Goal: Information Seeking & Learning: Learn about a topic

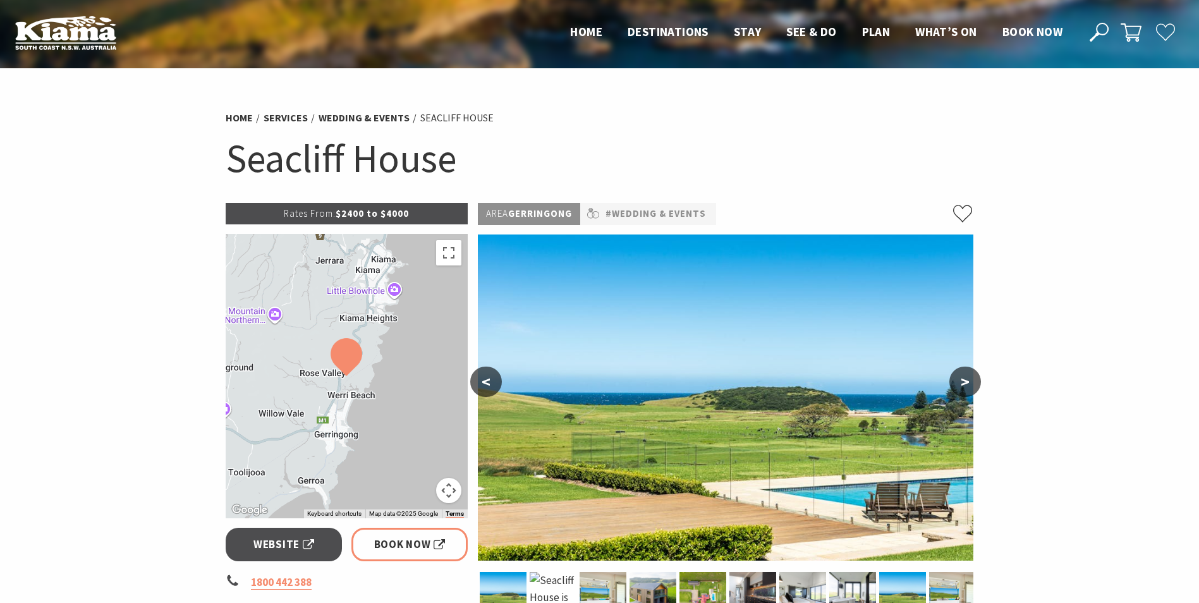
scroll to position [126, 0]
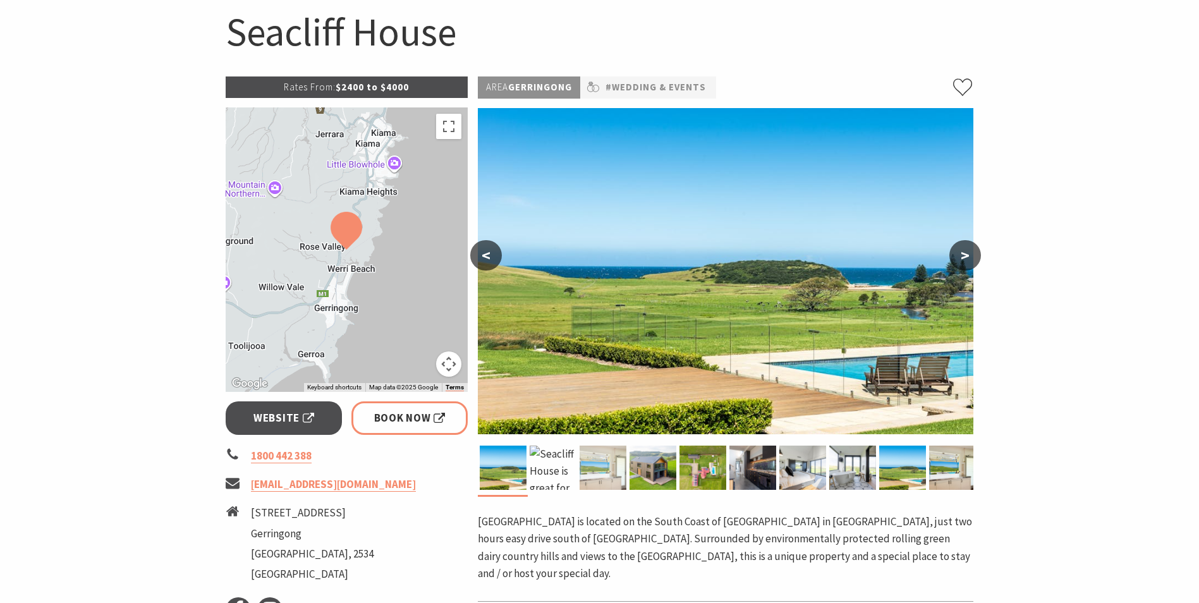
click at [590, 465] on img at bounding box center [603, 468] width 47 height 44
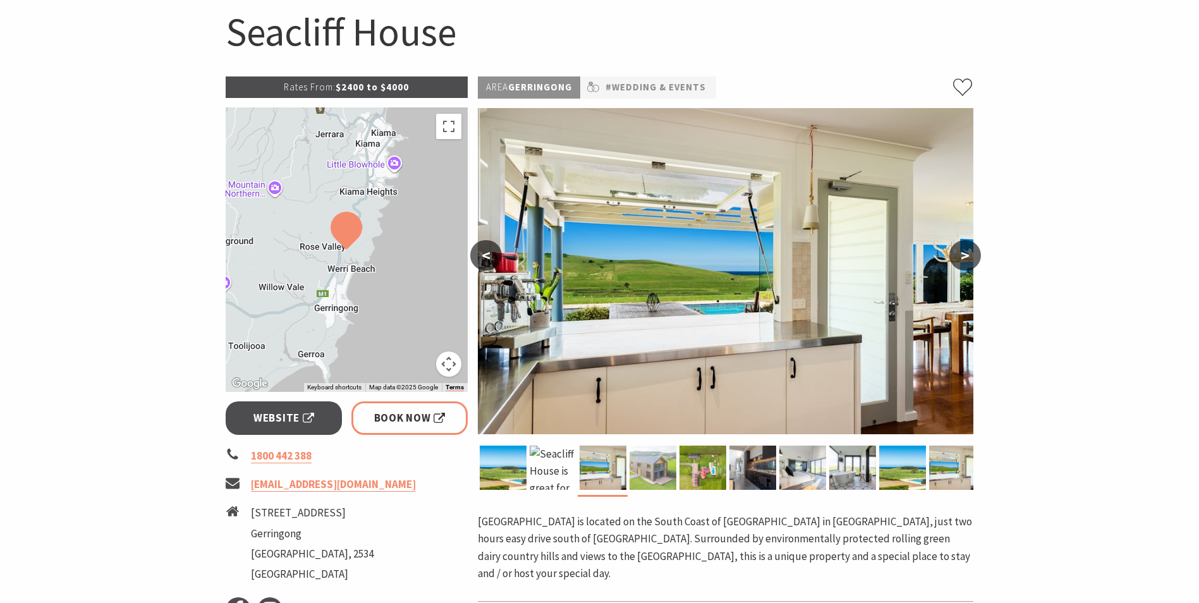
click at [644, 467] on img at bounding box center [653, 468] width 47 height 44
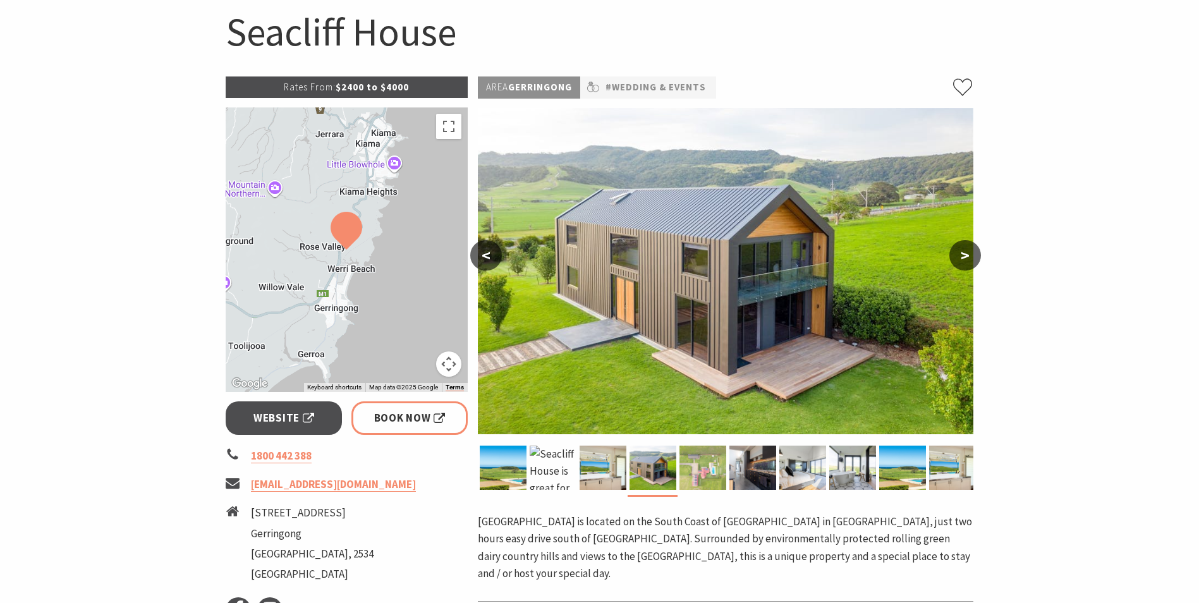
click at [704, 475] on img at bounding box center [703, 468] width 47 height 44
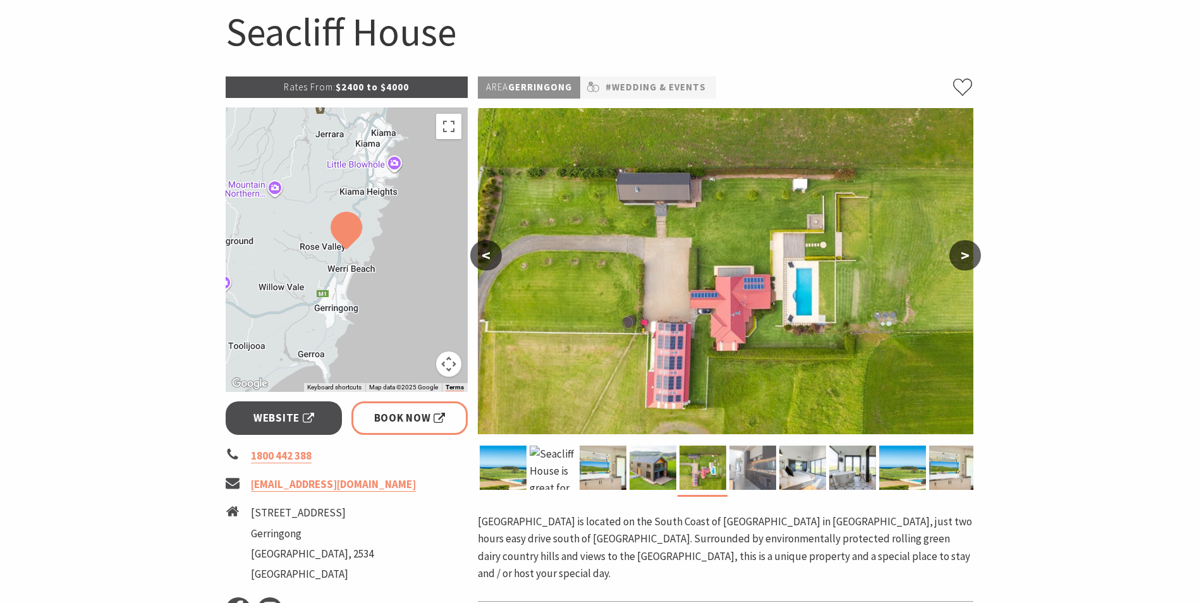
click at [764, 475] on img at bounding box center [753, 468] width 47 height 44
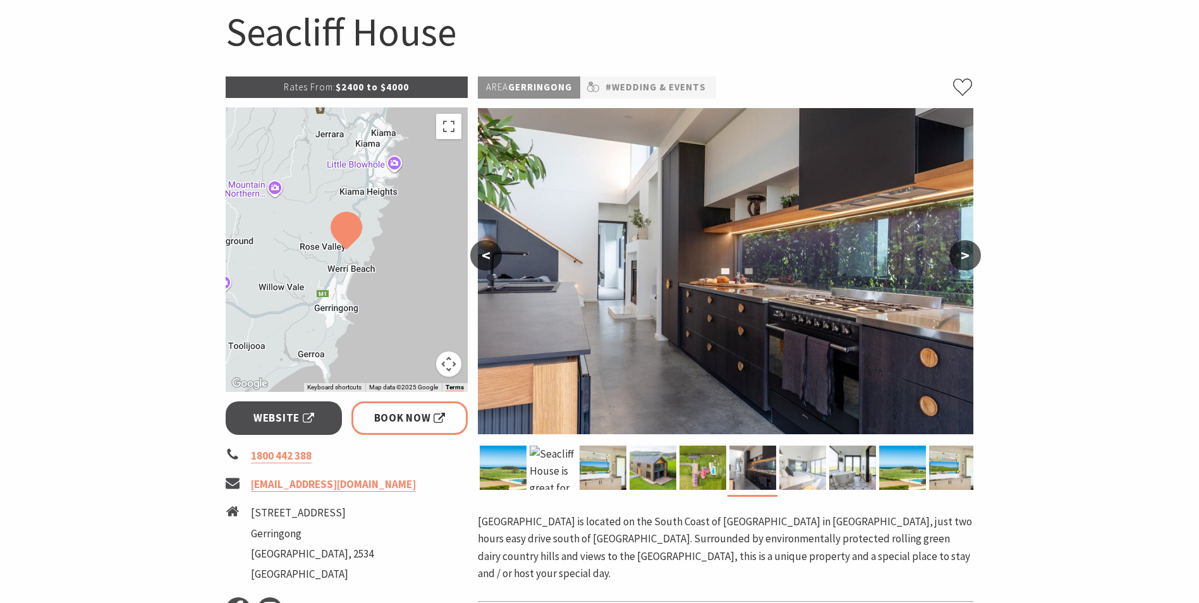
click at [807, 475] on img at bounding box center [803, 468] width 47 height 44
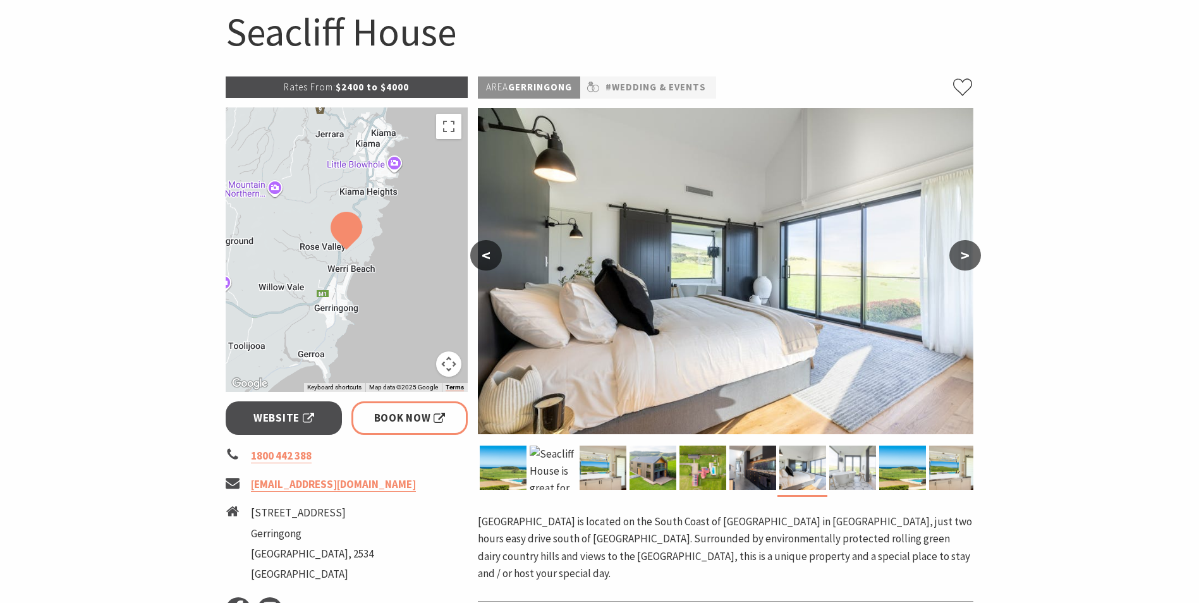
click at [856, 468] on img at bounding box center [853, 468] width 47 height 44
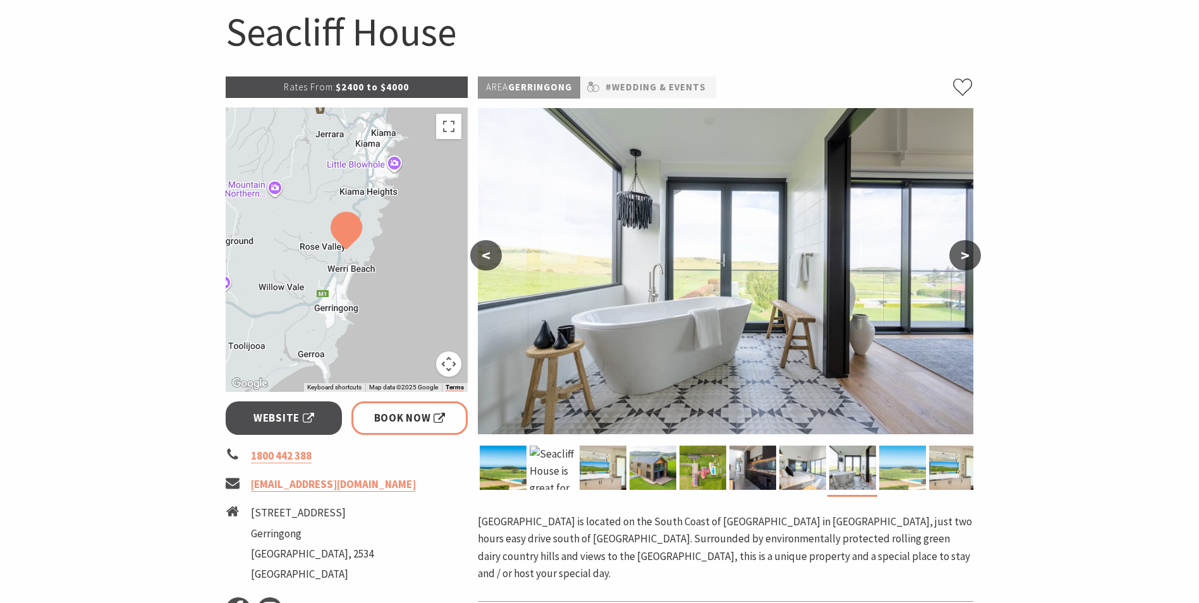
click at [898, 465] on img at bounding box center [903, 468] width 47 height 44
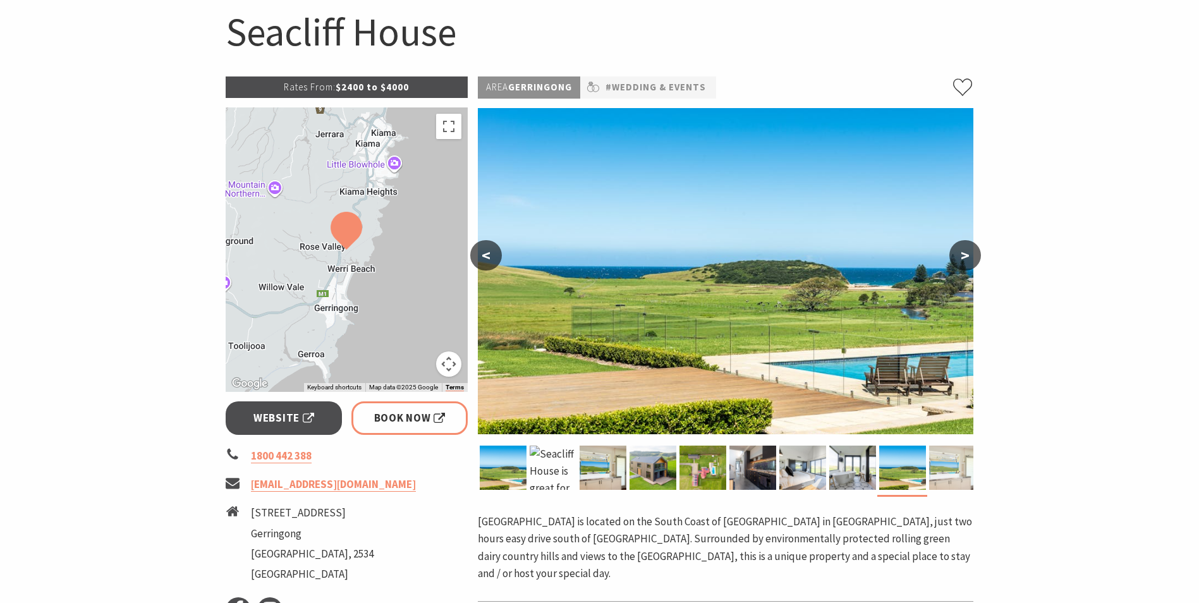
click at [942, 467] on img at bounding box center [952, 468] width 47 height 44
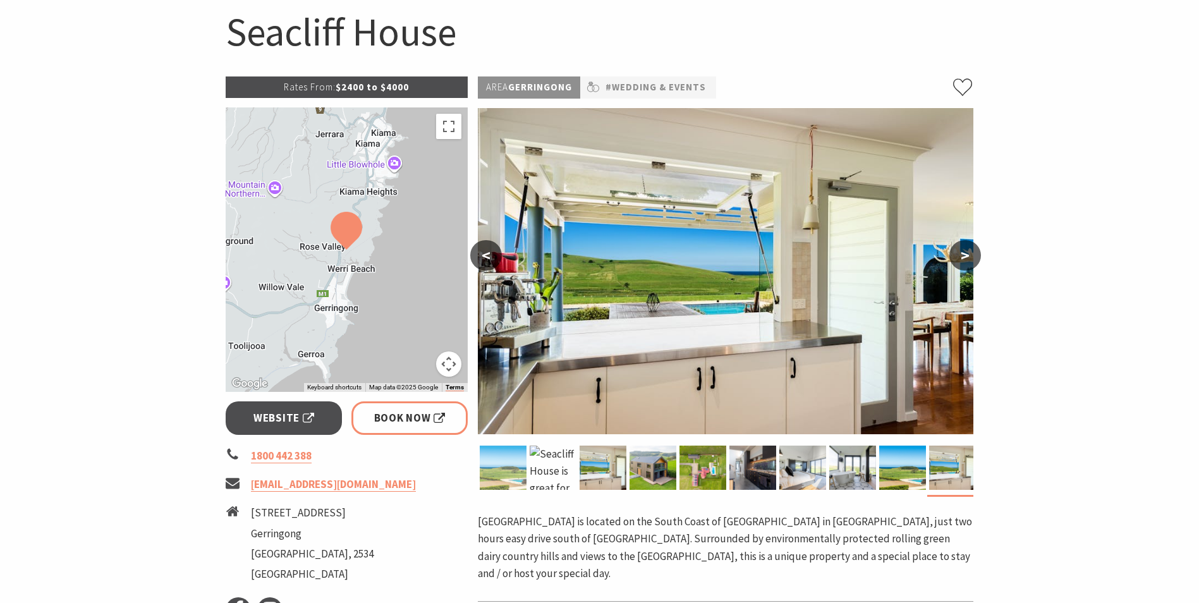
click at [505, 462] on img at bounding box center [503, 468] width 47 height 44
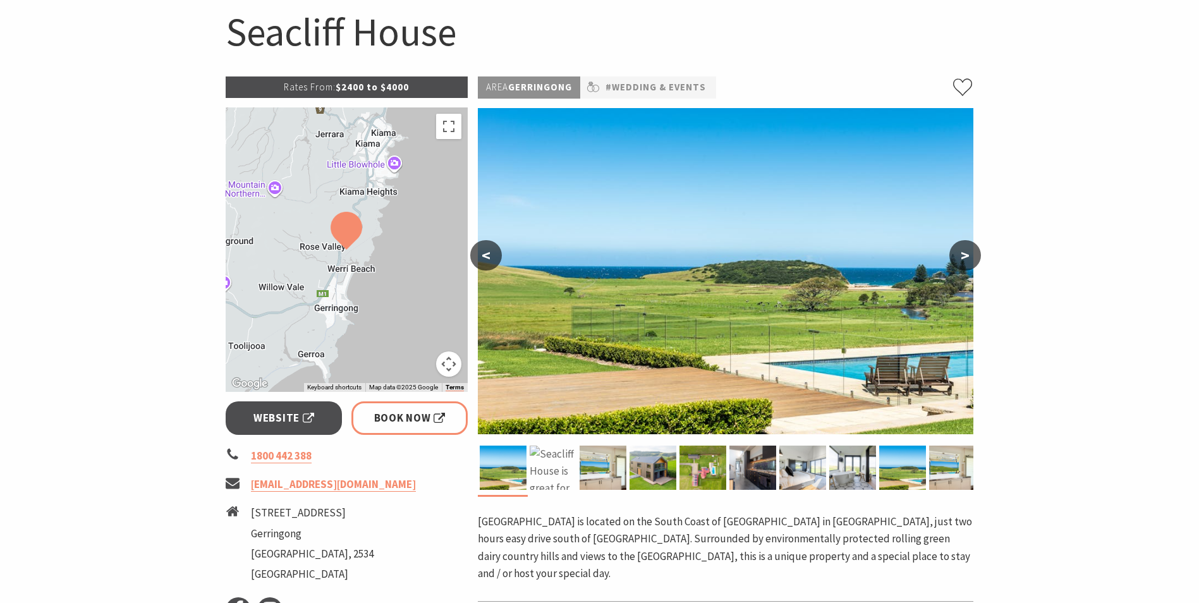
click at [545, 469] on img at bounding box center [553, 468] width 47 height 44
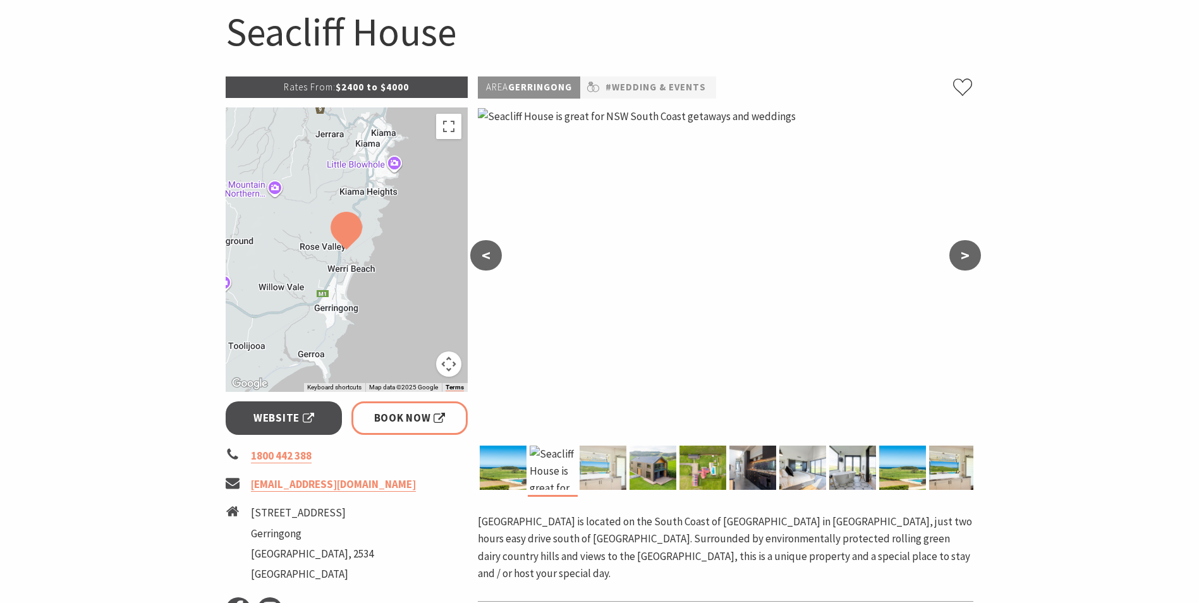
click at [605, 465] on img at bounding box center [603, 468] width 47 height 44
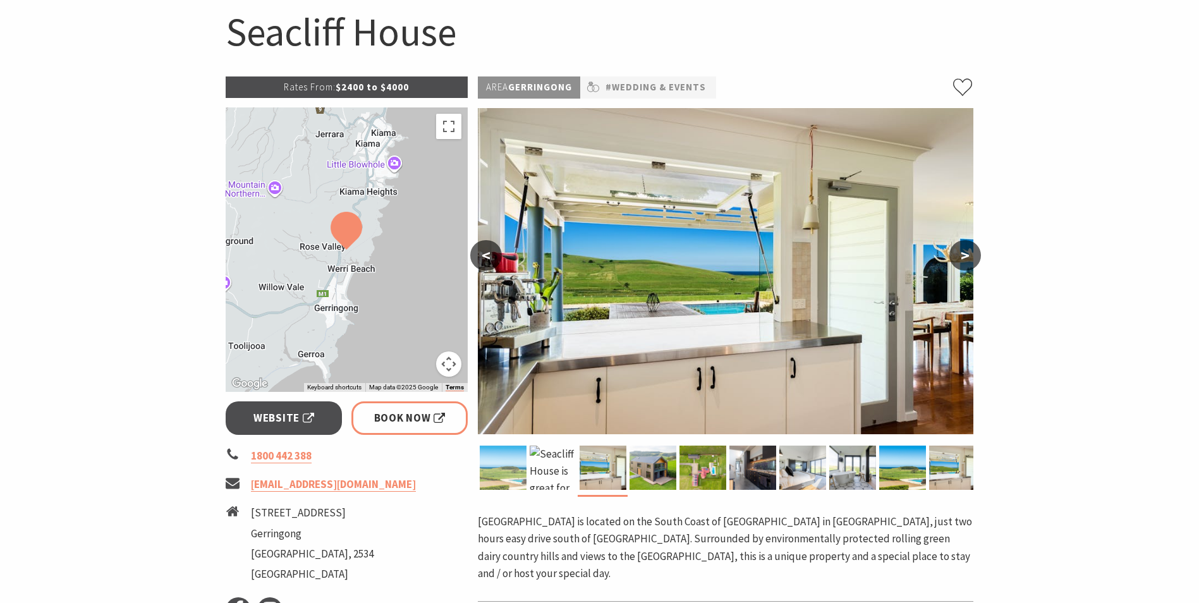
click at [506, 479] on img at bounding box center [503, 468] width 47 height 44
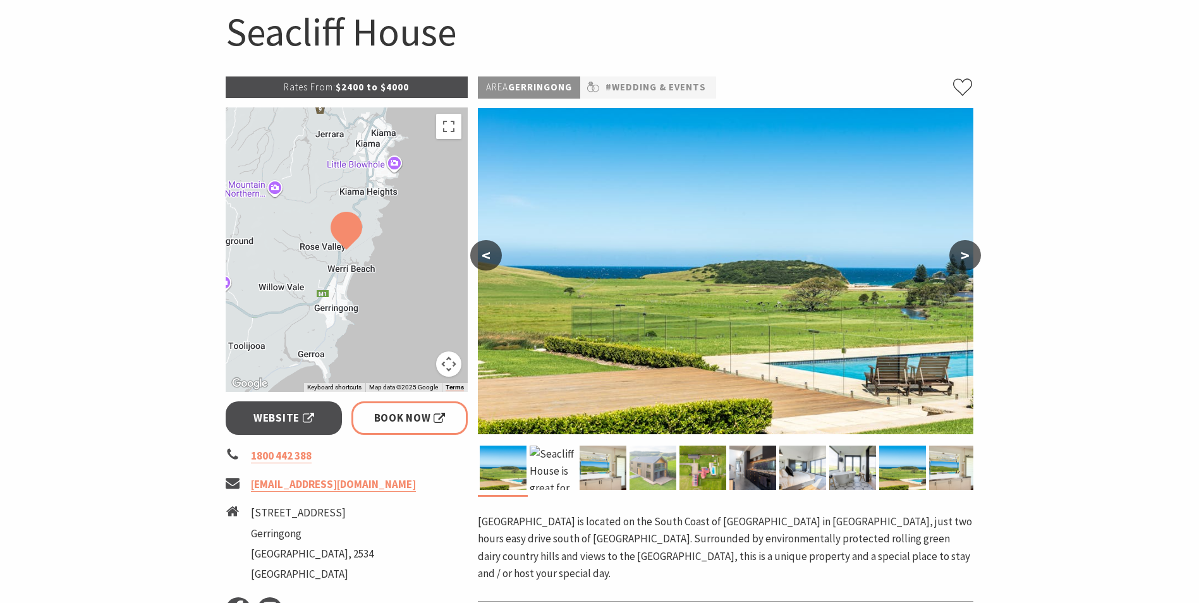
click at [663, 464] on img at bounding box center [653, 468] width 47 height 44
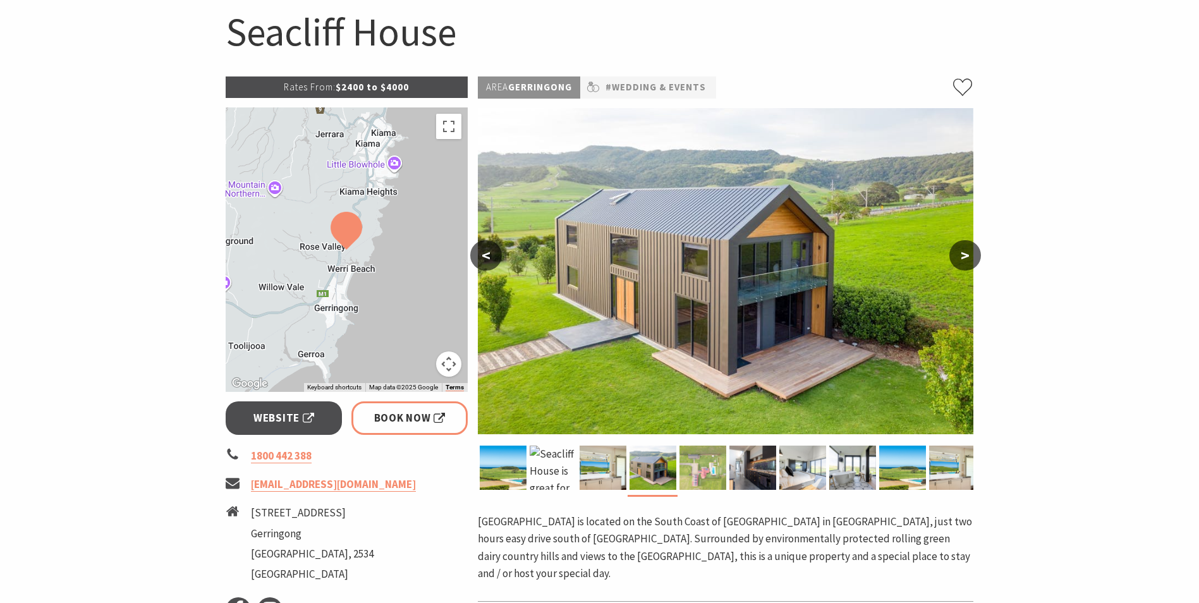
click at [706, 466] on img at bounding box center [703, 468] width 47 height 44
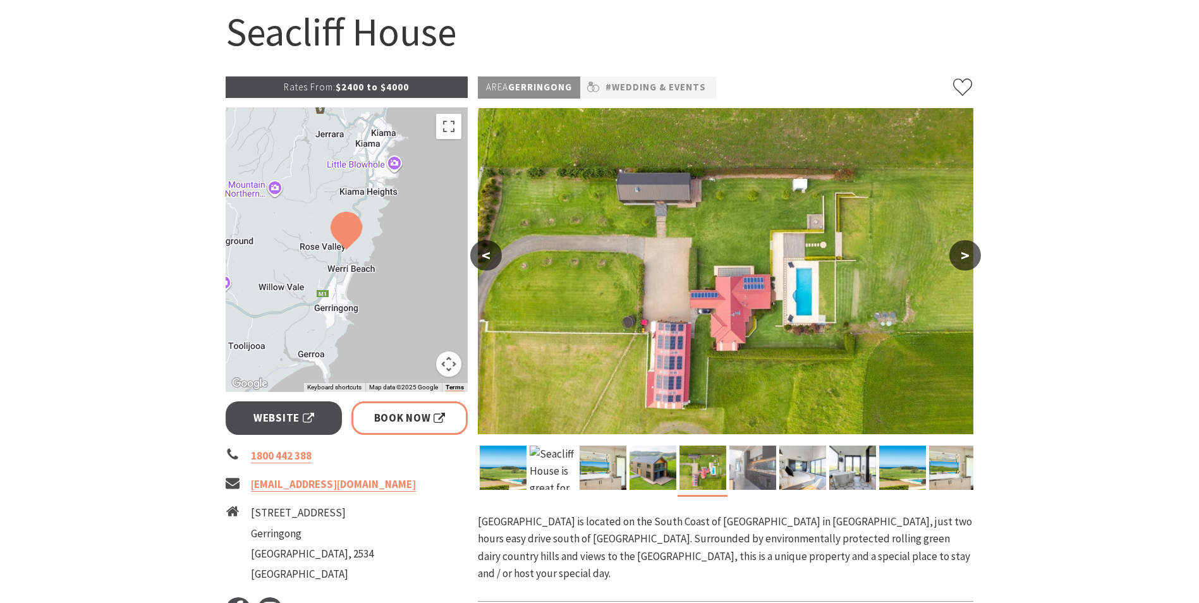
click at [753, 474] on img at bounding box center [753, 468] width 47 height 44
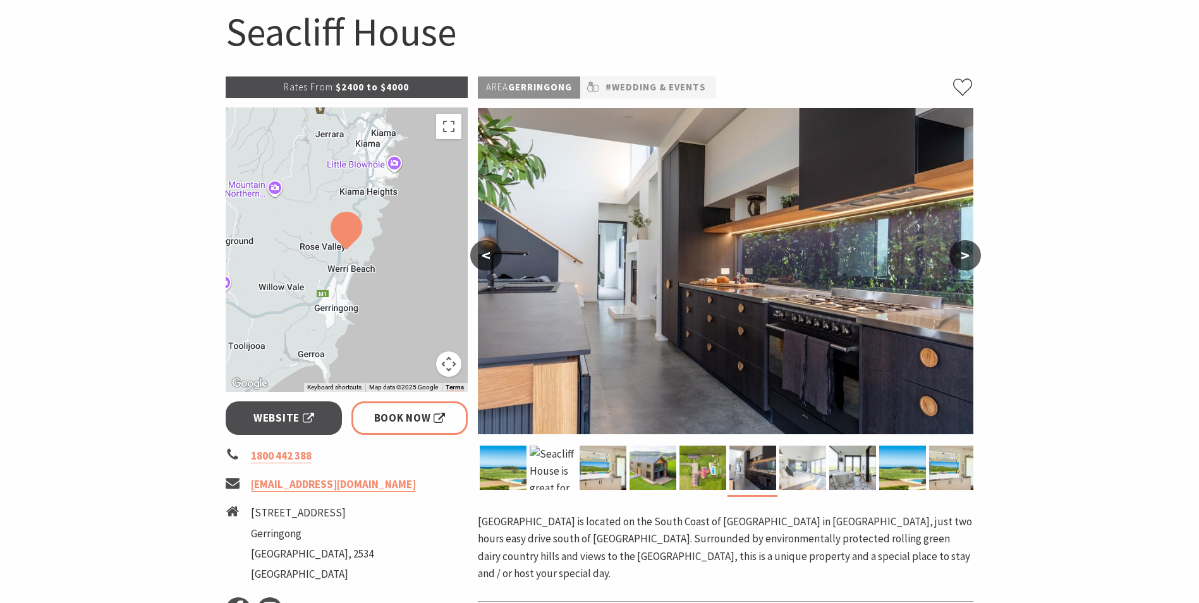
click at [795, 469] on img at bounding box center [803, 468] width 47 height 44
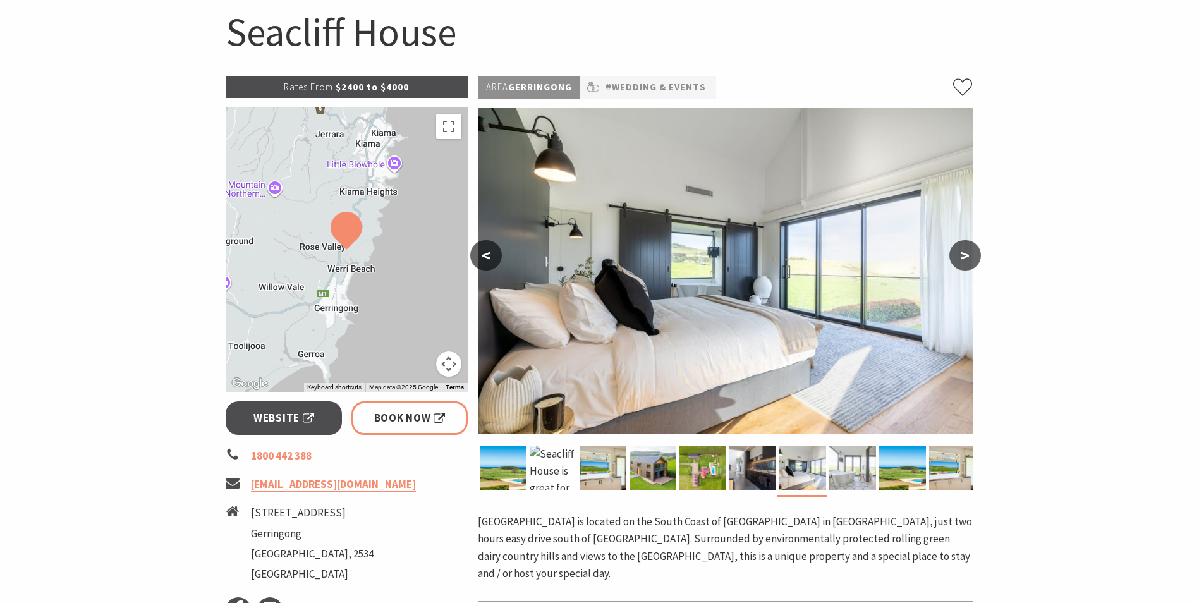
click at [853, 472] on img at bounding box center [853, 468] width 47 height 44
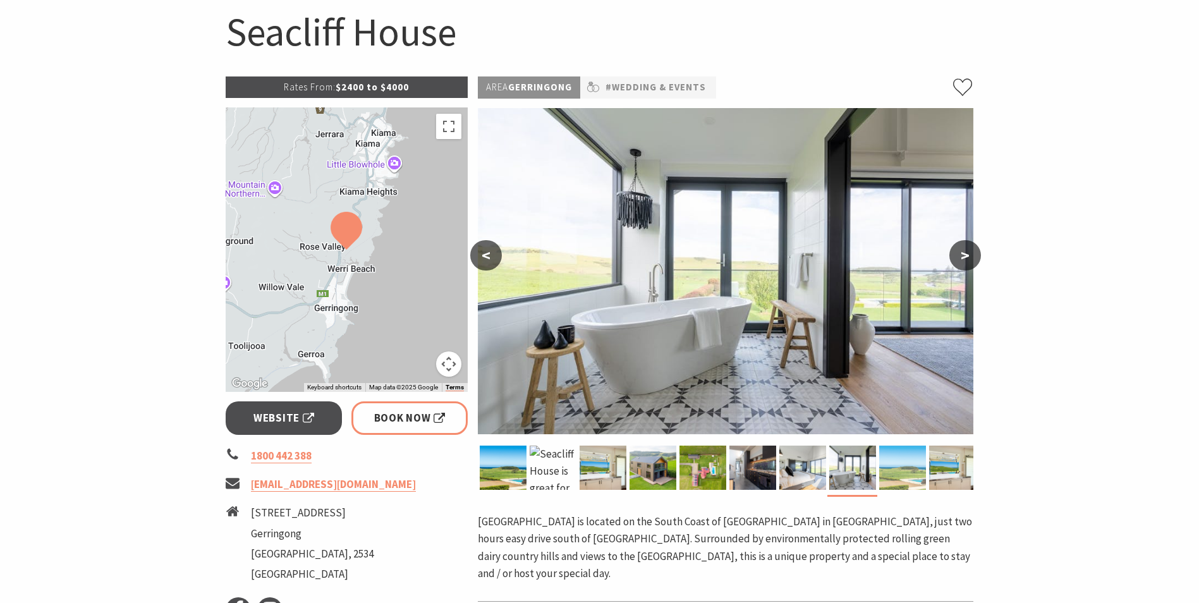
click at [905, 470] on img at bounding box center [903, 468] width 47 height 44
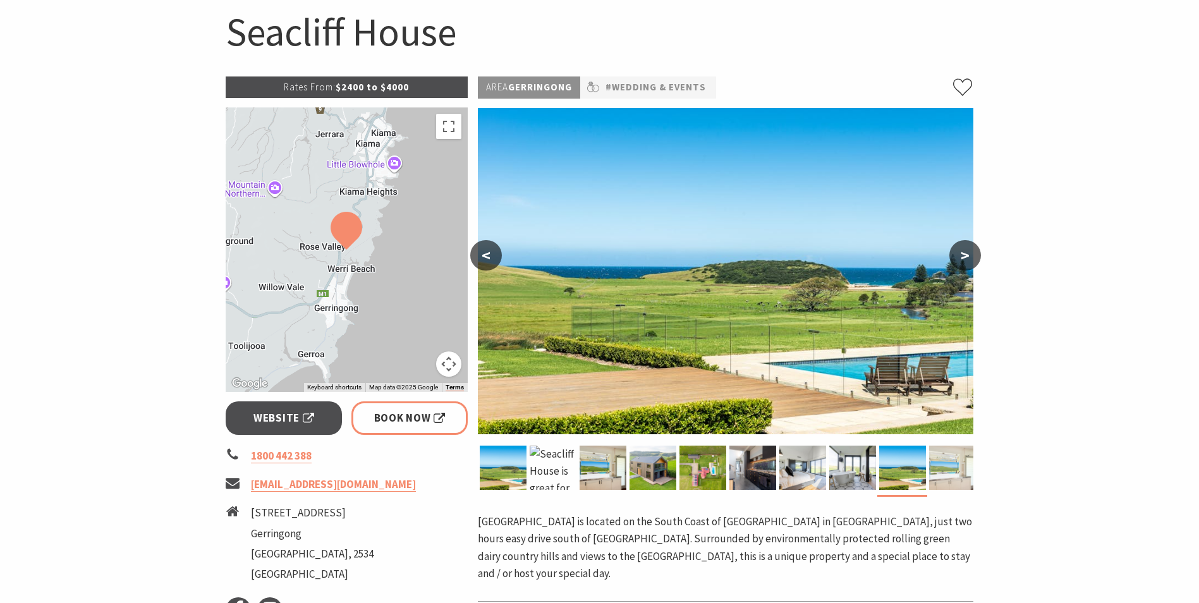
click at [943, 469] on img at bounding box center [952, 468] width 47 height 44
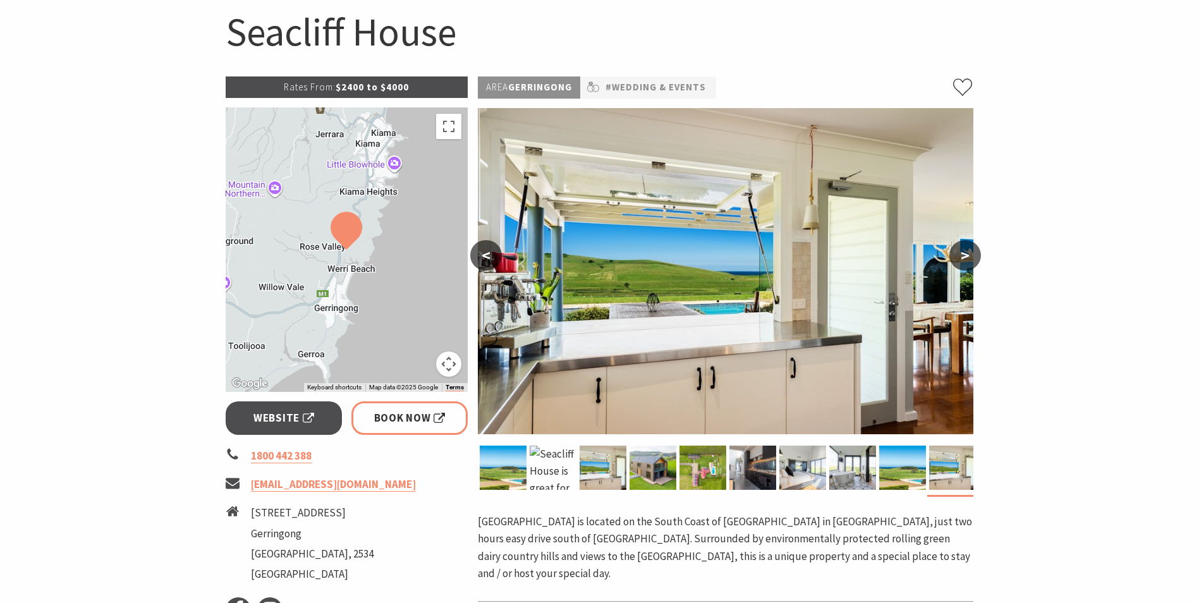
click at [968, 252] on button ">" at bounding box center [966, 255] width 32 height 30
click at [673, 80] on link "#Wedding & Events" at bounding box center [656, 88] width 101 height 16
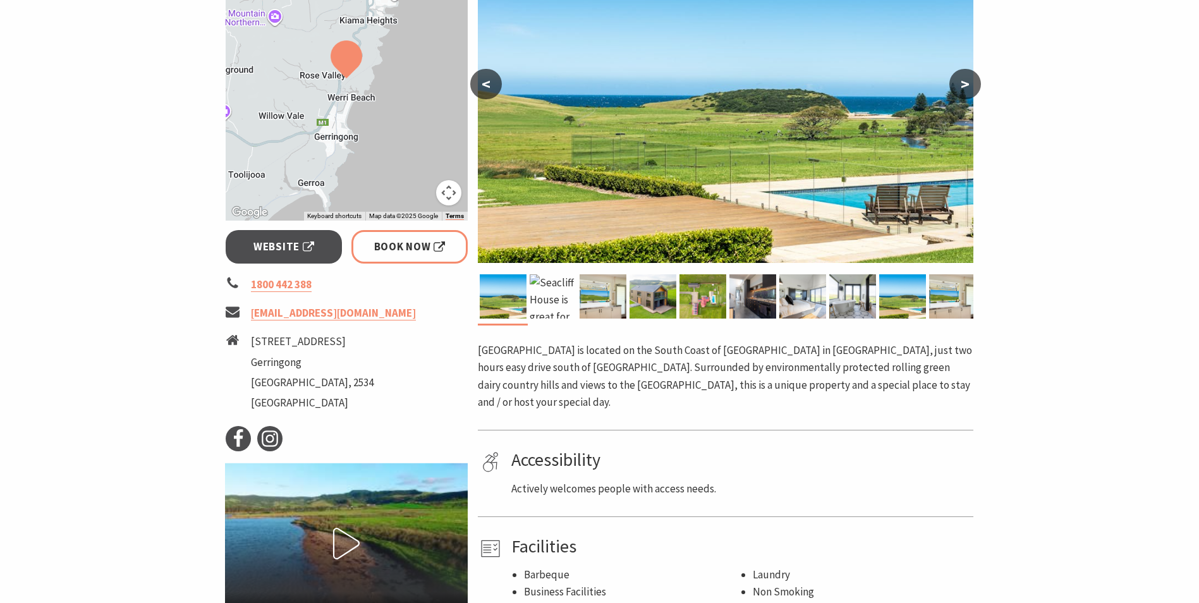
scroll to position [190, 0]
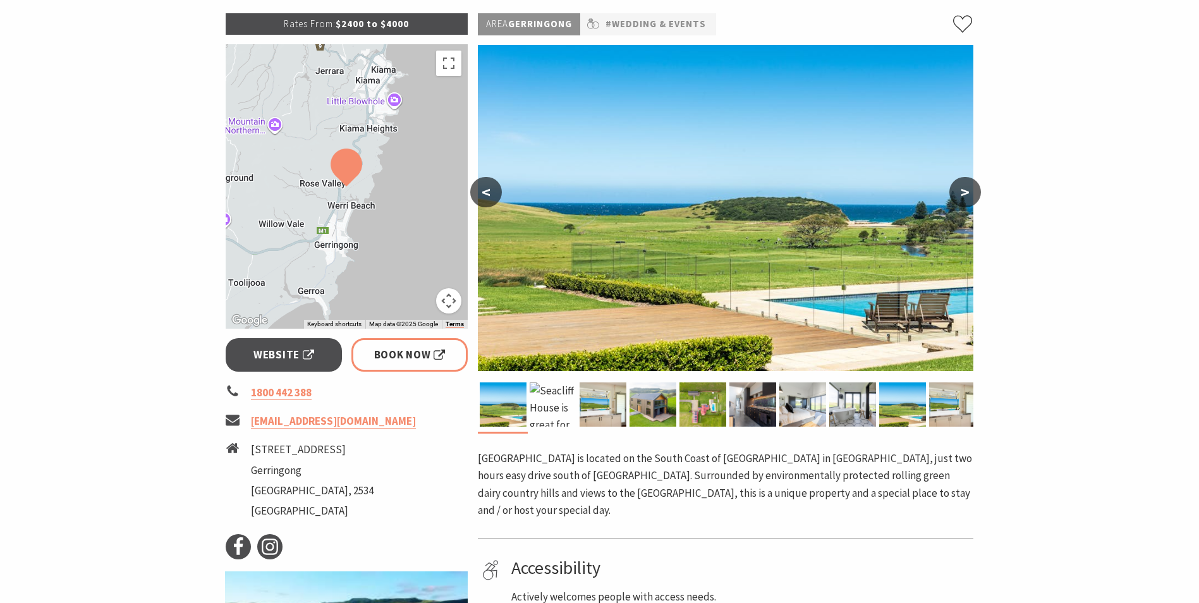
click at [969, 194] on button ">" at bounding box center [966, 192] width 32 height 30
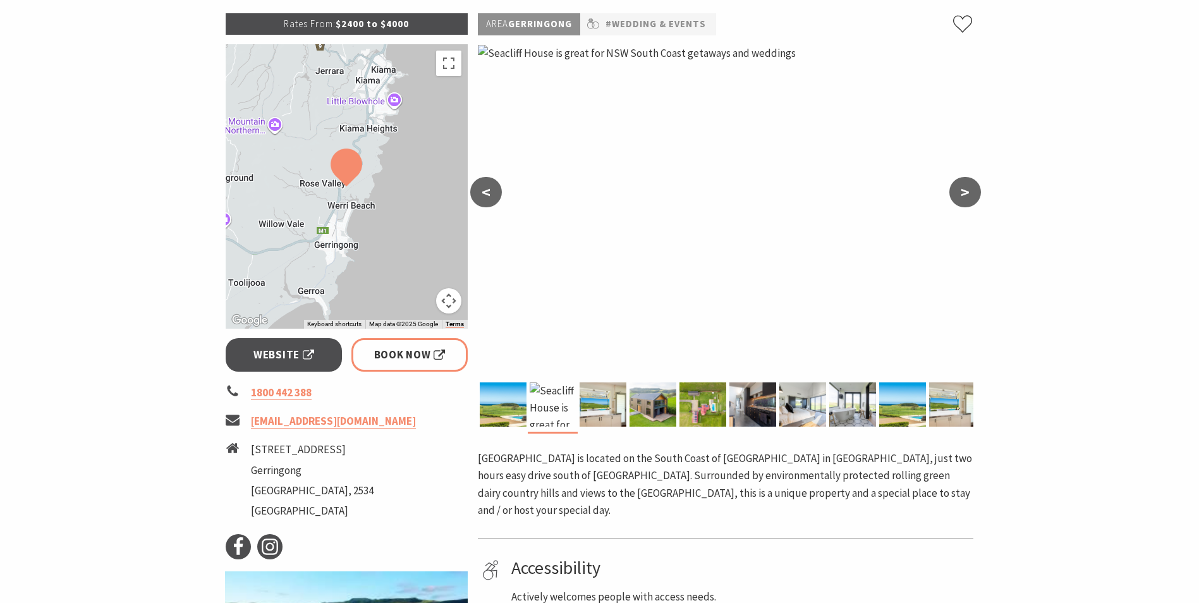
click at [968, 194] on button ">" at bounding box center [966, 192] width 32 height 30
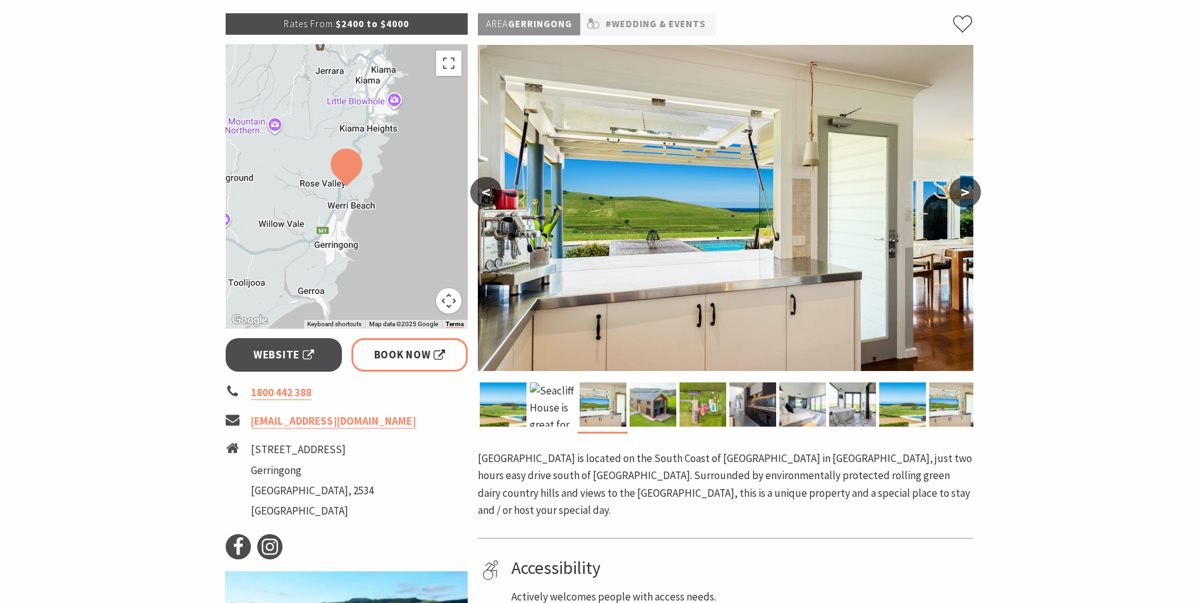
click at [968, 194] on button ">" at bounding box center [966, 192] width 32 height 30
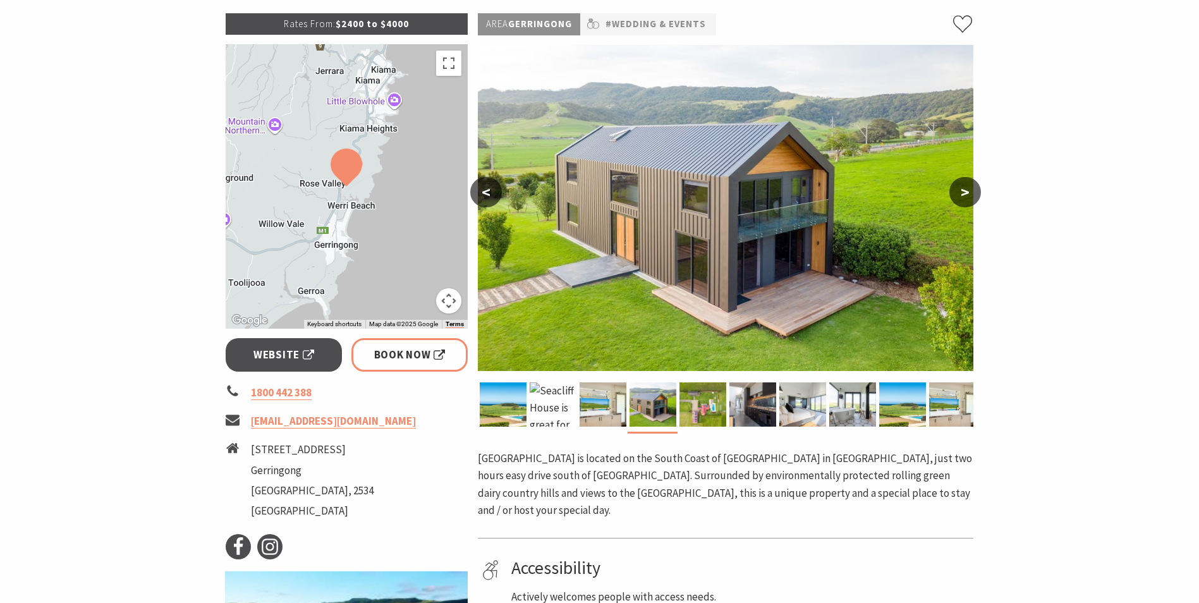
click at [968, 194] on button ">" at bounding box center [966, 192] width 32 height 30
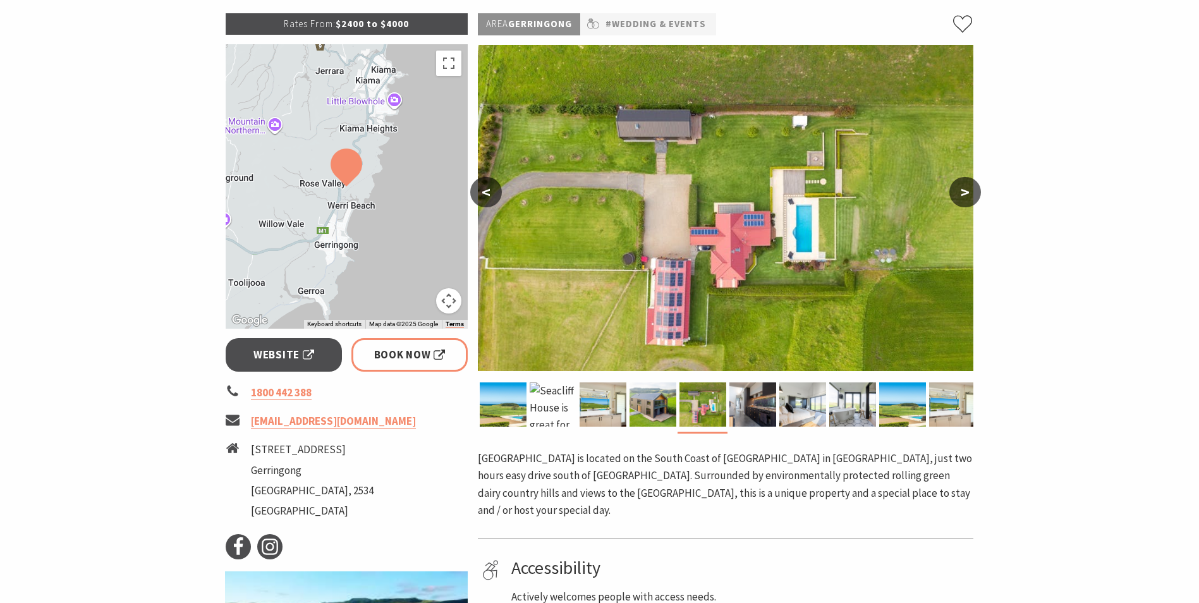
scroll to position [63, 0]
